Goal: Task Accomplishment & Management: Use online tool/utility

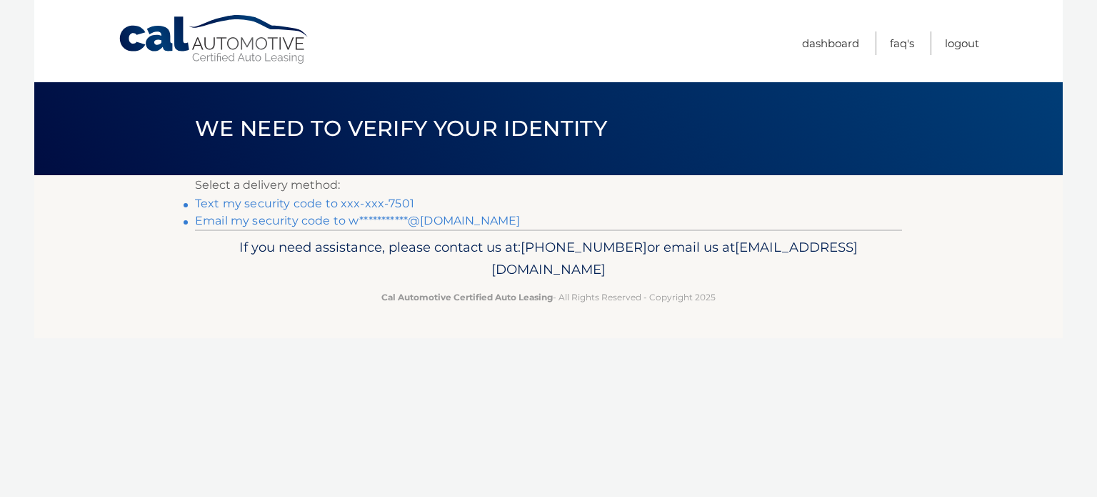
click at [387, 199] on link "Text my security code to xxx-xxx-7501" at bounding box center [304, 203] width 219 height 14
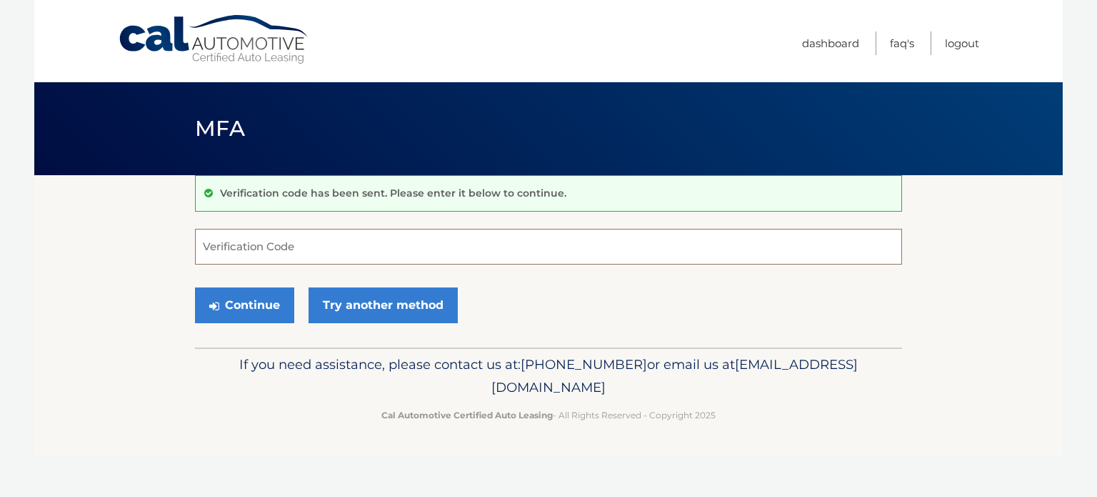
click at [297, 239] on input "Verification Code" at bounding box center [548, 247] width 707 height 36
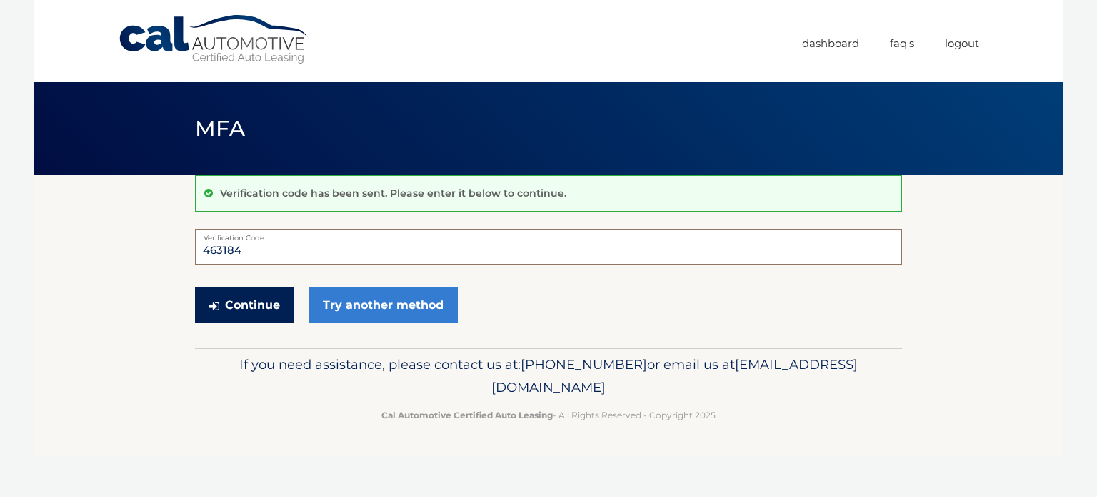
type input "463184"
click at [246, 302] on button "Continue" at bounding box center [244, 305] width 99 height 36
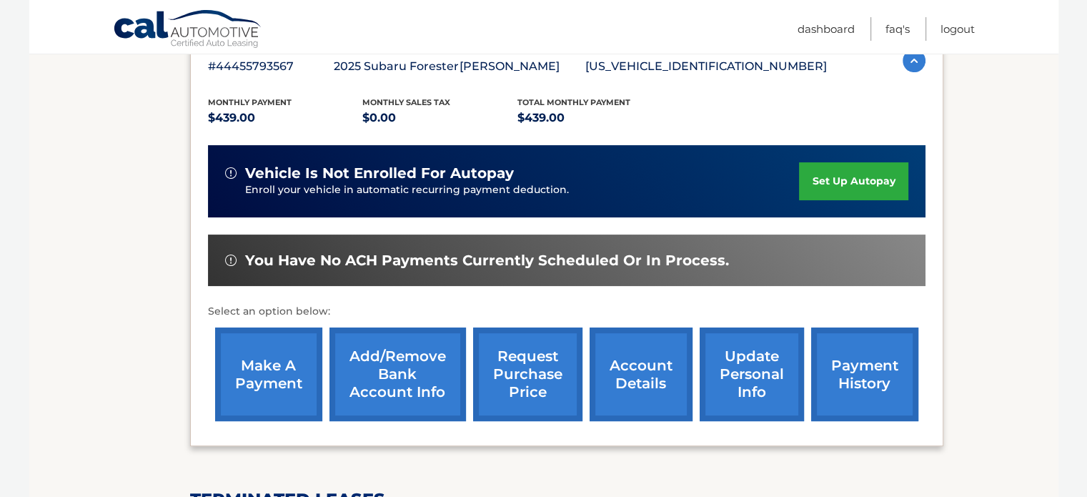
scroll to position [309, 0]
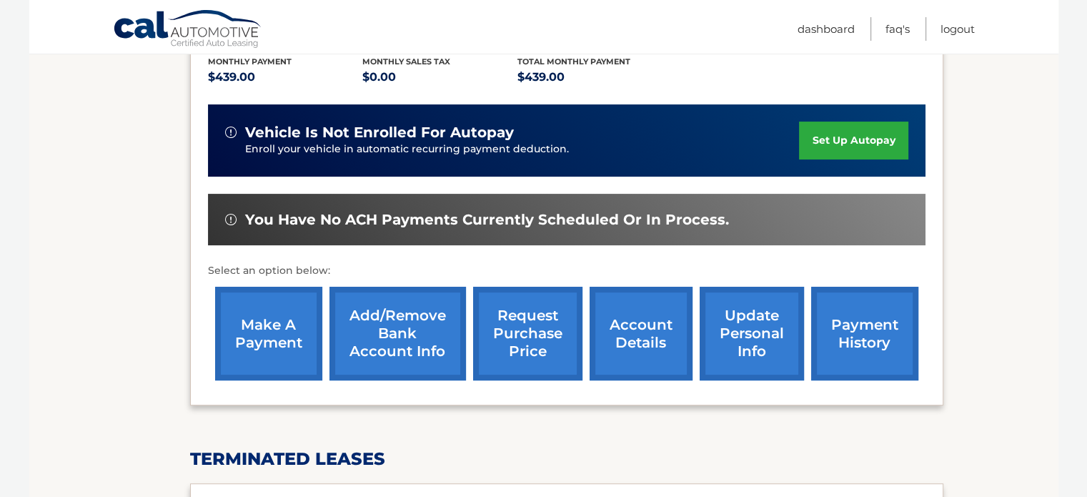
click at [273, 336] on link "make a payment" at bounding box center [268, 333] width 107 height 94
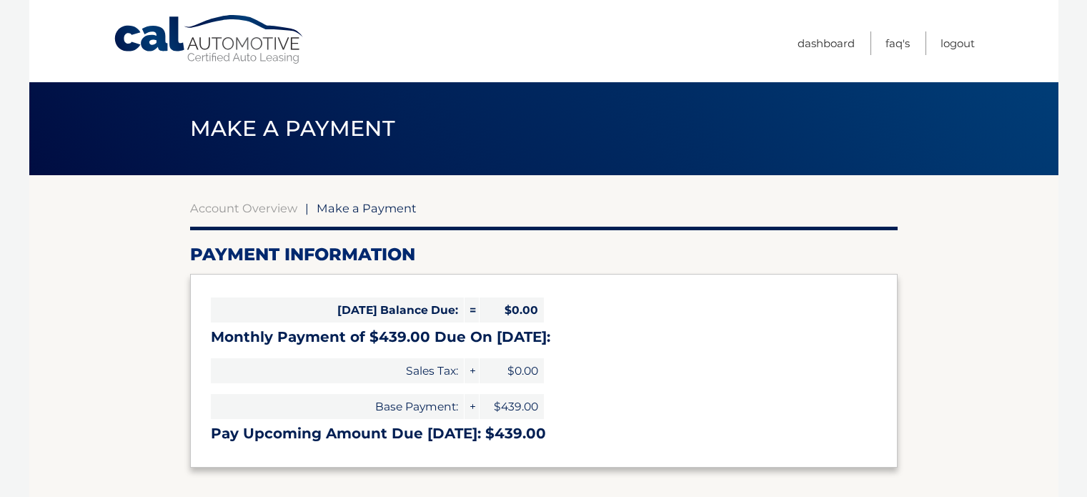
select select "YTA0YTVhOWQtY2MxYi00NzdiLWI4MGMtMGZhZTAwYTg1YjVm"
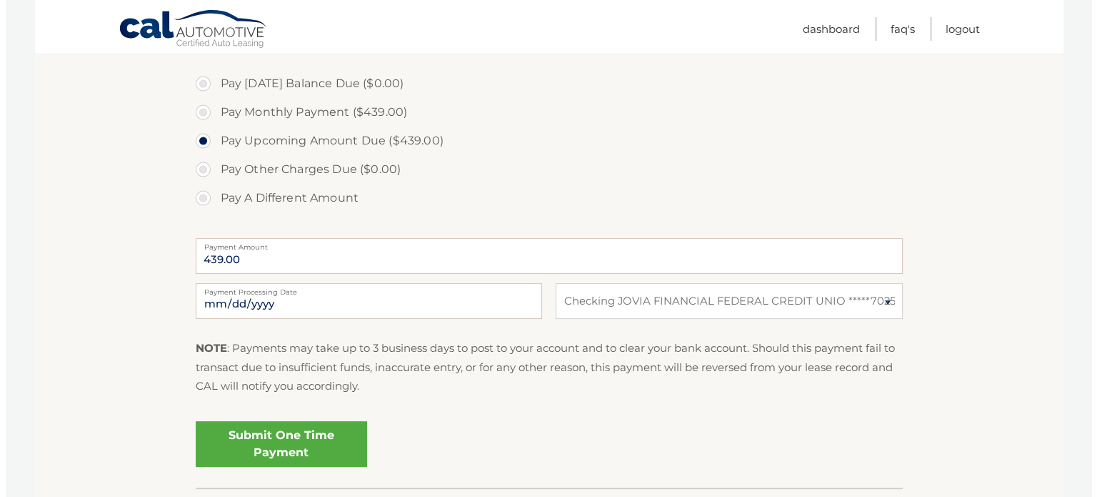
scroll to position [429, 0]
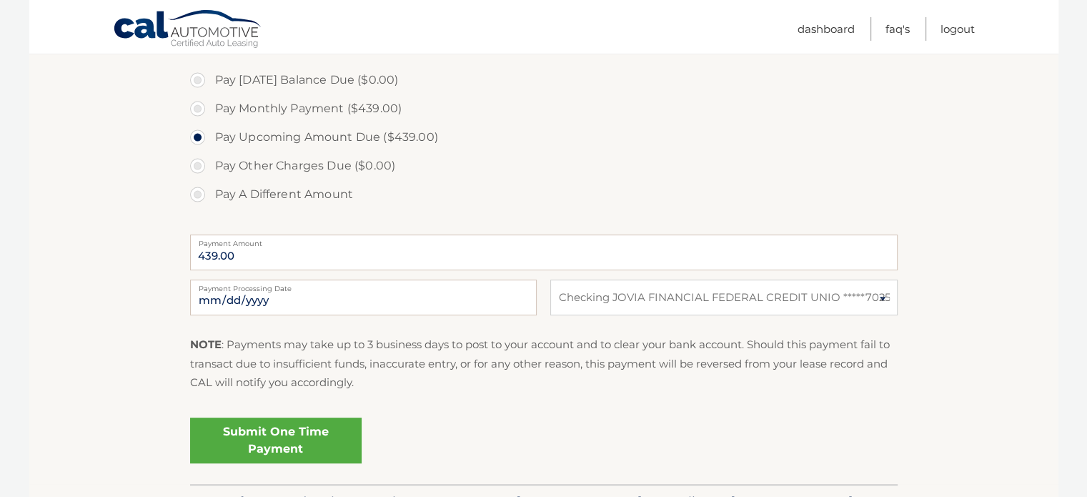
click at [280, 434] on link "Submit One Time Payment" at bounding box center [275, 440] width 171 height 46
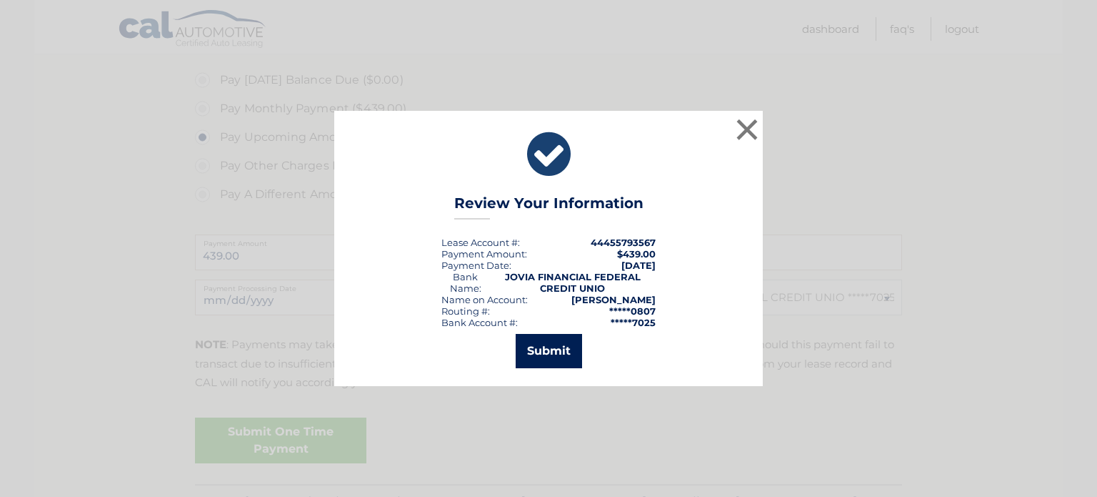
click at [554, 342] on button "Submit" at bounding box center [549, 351] width 66 height 34
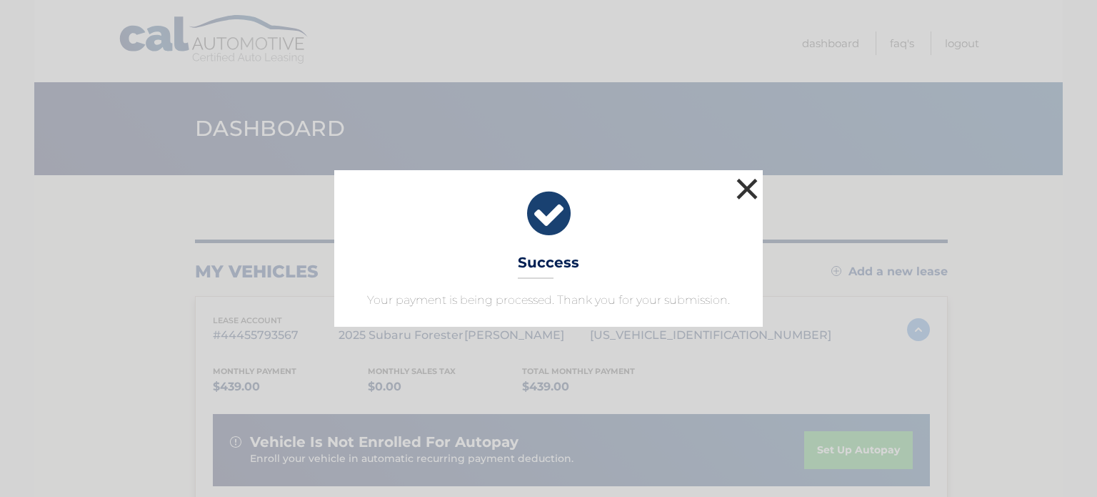
click at [748, 186] on button "×" at bounding box center [747, 188] width 29 height 29
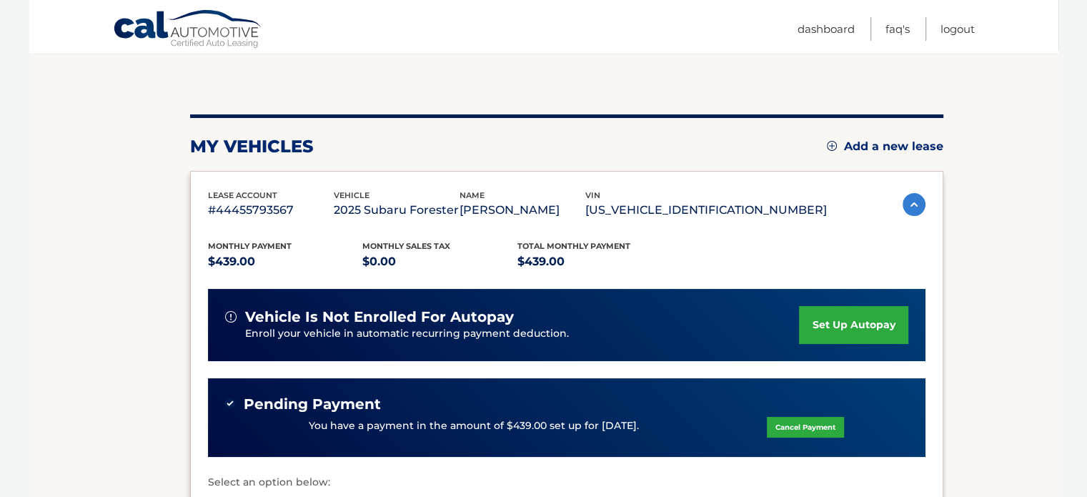
scroll to position [119, 0]
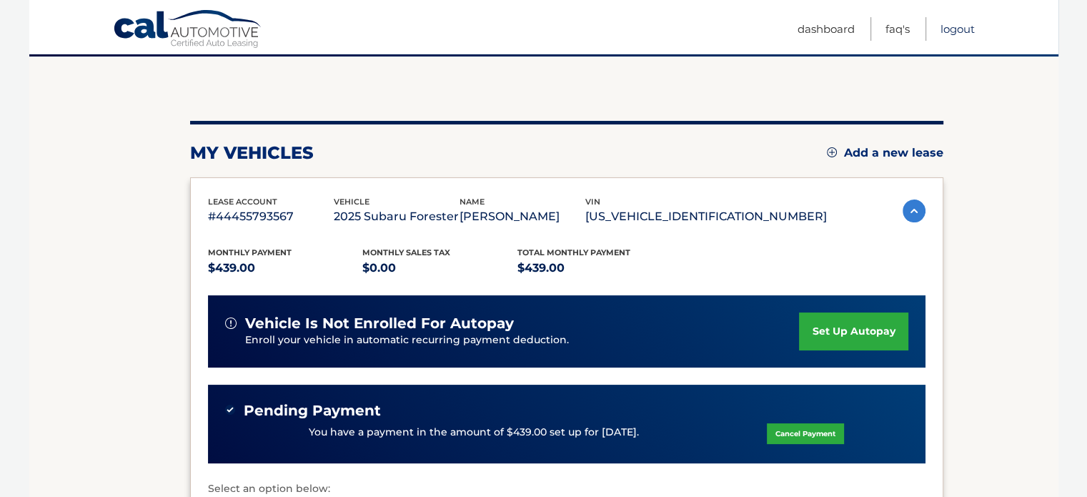
click at [957, 28] on link "Logout" at bounding box center [957, 29] width 34 height 24
